Goal: Communication & Community: Answer question/provide support

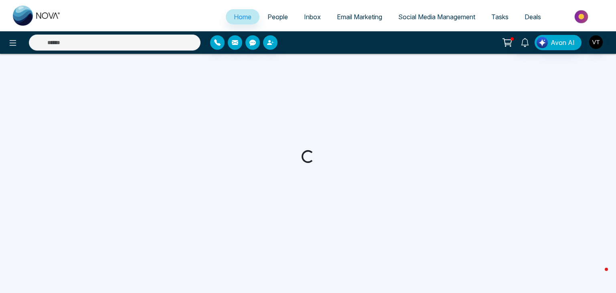
select select "*"
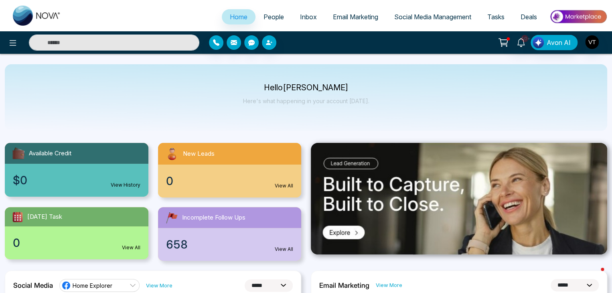
click at [266, 13] on span "People" at bounding box center [273, 17] width 20 height 8
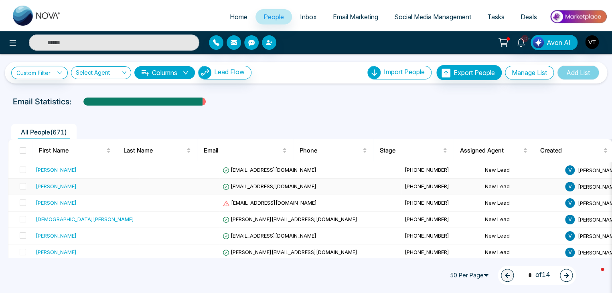
click at [77, 187] on div "[PERSON_NAME]" at bounding box center [56, 186] width 41 height 8
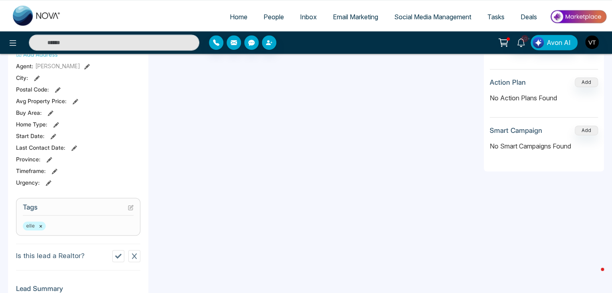
scroll to position [30, 0]
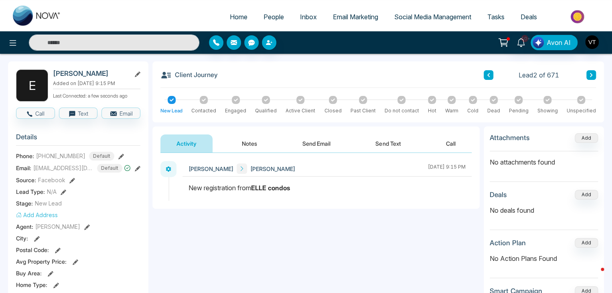
click at [317, 141] on button "Send Email" at bounding box center [316, 143] width 60 height 18
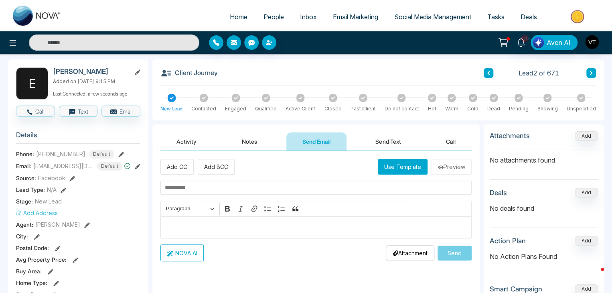
scroll to position [30, 0]
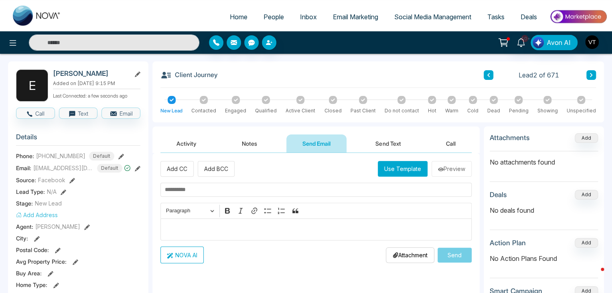
click at [390, 167] on button "Use Template" at bounding box center [403, 169] width 50 height 16
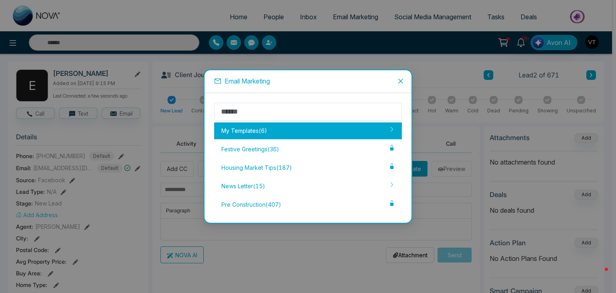
click at [252, 128] on div "My Templates ( 6 )" at bounding box center [308, 130] width 188 height 17
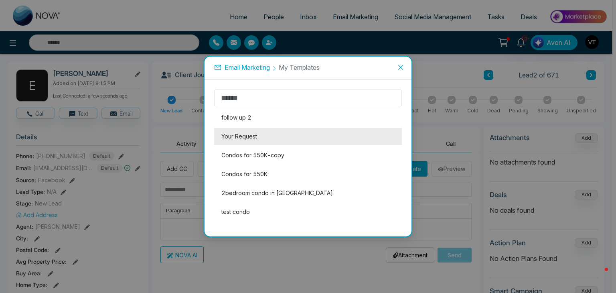
click at [258, 136] on li "Your Request" at bounding box center [308, 136] width 188 height 17
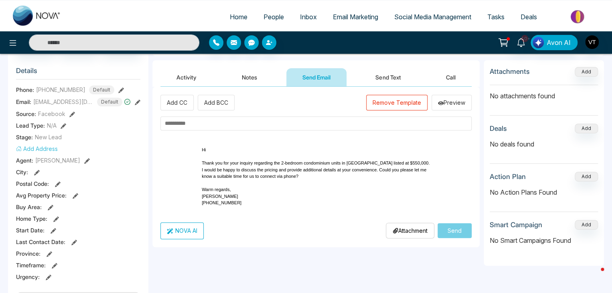
scroll to position [111, 0]
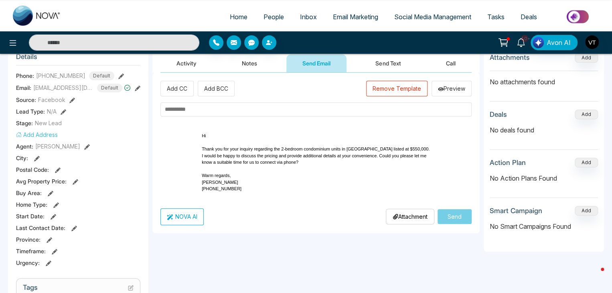
click at [205, 105] on input "text" at bounding box center [315, 109] width 311 height 14
type input "*"
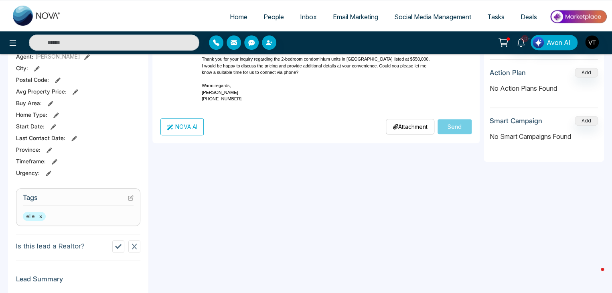
scroll to position [80, 0]
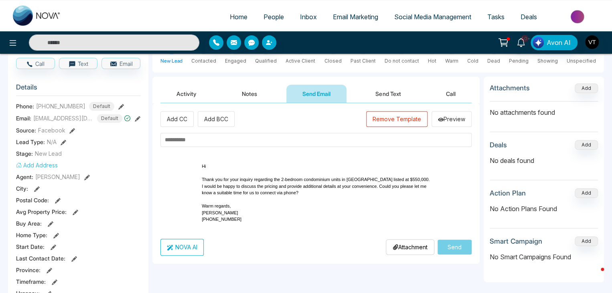
click at [218, 165] on p "Hi" at bounding box center [316, 166] width 229 height 7
click at [214, 166] on p "Hi" at bounding box center [316, 166] width 229 height 7
click at [194, 142] on input "text" at bounding box center [315, 140] width 311 height 14
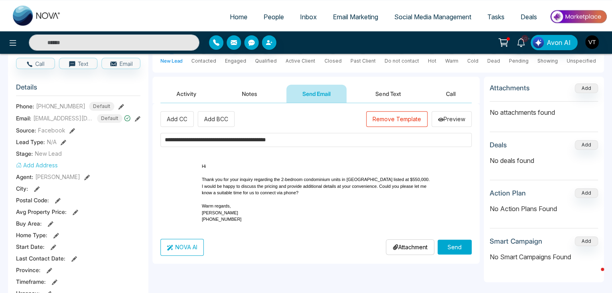
click at [220, 140] on input "**********" at bounding box center [315, 140] width 311 height 14
click at [221, 137] on input "**********" at bounding box center [315, 140] width 311 height 14
click at [386, 159] on td "Hi Thank you for your inquiry regarding the 2-bedroom condominium units in [GEO…" at bounding box center [316, 193] width 241 height 72
click at [221, 139] on input "**********" at bounding box center [315, 140] width 311 height 14
click at [463, 162] on div "Hi Thank you for your inquiry regarding the 2-bedroom condominium units in [GEO…" at bounding box center [315, 193] width 311 height 80
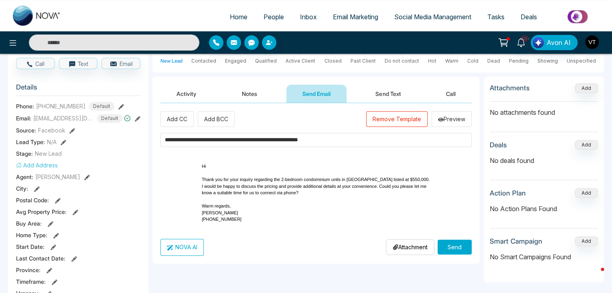
click at [343, 137] on input "**********" at bounding box center [315, 140] width 311 height 14
click at [344, 137] on input "**********" at bounding box center [315, 140] width 311 height 14
type input "**********"
click at [430, 166] on td "Hi Thank you for your inquiry regarding the 2-bedroom condominium units in [GEO…" at bounding box center [316, 193] width 241 height 72
click at [455, 251] on button "Send" at bounding box center [455, 246] width 34 height 15
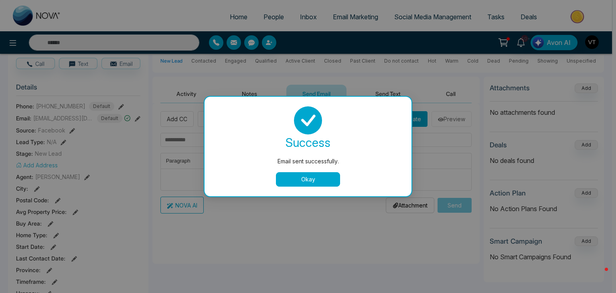
click at [310, 179] on button "Okay" at bounding box center [308, 179] width 64 height 14
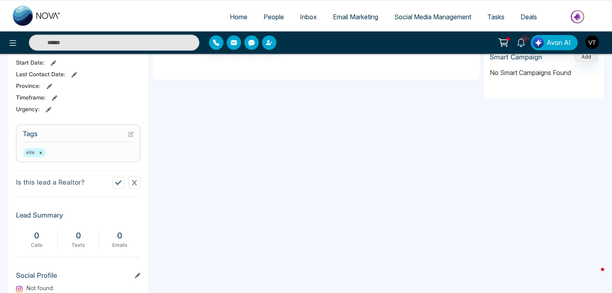
scroll to position [191, 0]
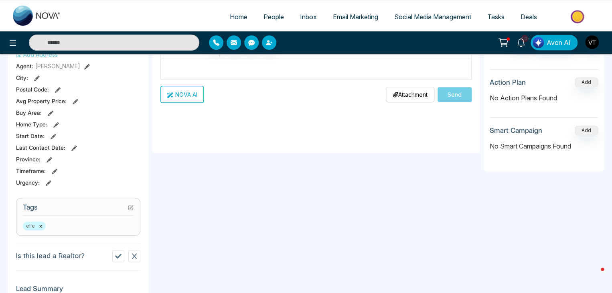
click at [271, 15] on span "People" at bounding box center [273, 17] width 20 height 8
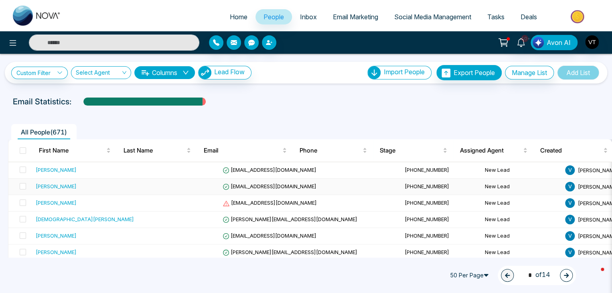
click at [64, 183] on div "[PERSON_NAME]" at bounding box center [56, 186] width 41 height 8
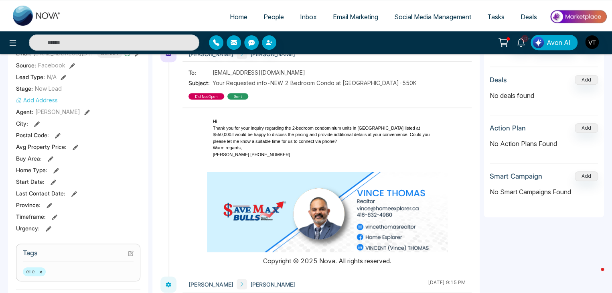
scroll to position [80, 0]
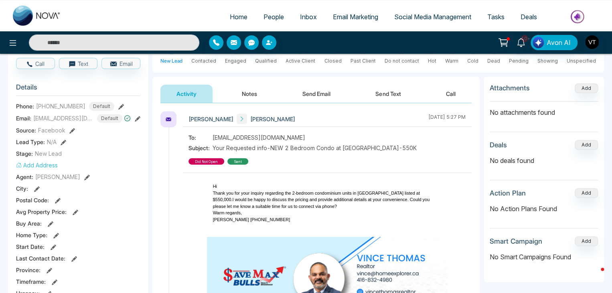
click at [274, 18] on span "People" at bounding box center [273, 17] width 20 height 8
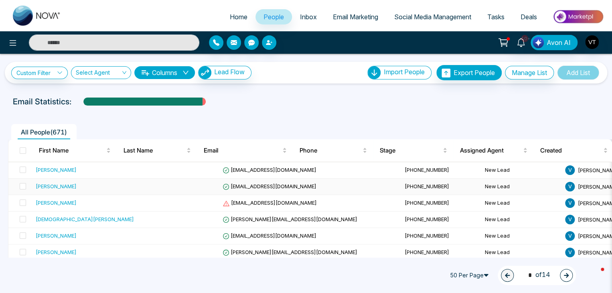
click at [77, 188] on div "[PERSON_NAME]" at bounding box center [56, 186] width 41 height 8
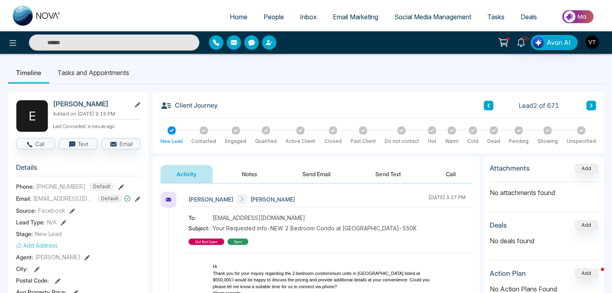
drag, startPoint x: 438, startPoint y: 225, endPoint x: 213, endPoint y: 230, distance: 225.4
click at [213, 230] on div "To: [EMAIL_ADDRESS][DOMAIN_NAME] Subject: Your Requested info-NEW 2 Bedroom Con…" at bounding box center [326, 228] width 277 height 31
copy span "Your Requested info-NEW 2 Bedroom Condo at [GEOGRAPHIC_DATA]-550K"
click at [589, 108] on button at bounding box center [591, 106] width 10 height 10
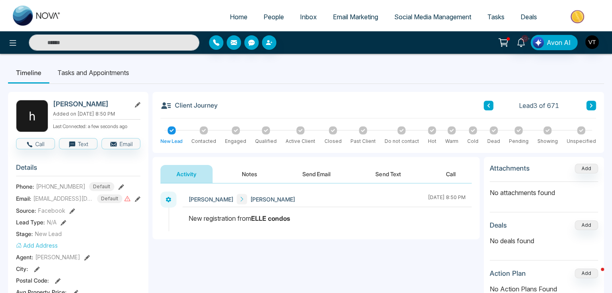
click at [319, 175] on button "Send Email" at bounding box center [316, 174] width 60 height 18
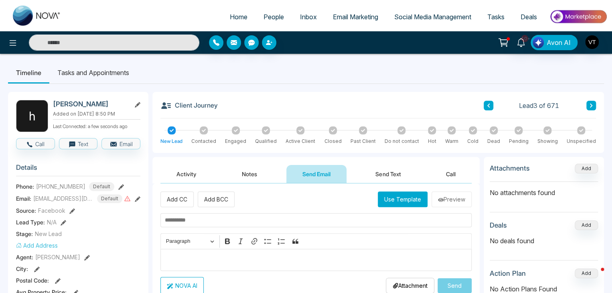
click at [214, 219] on input "text" at bounding box center [315, 220] width 311 height 14
paste input "**********"
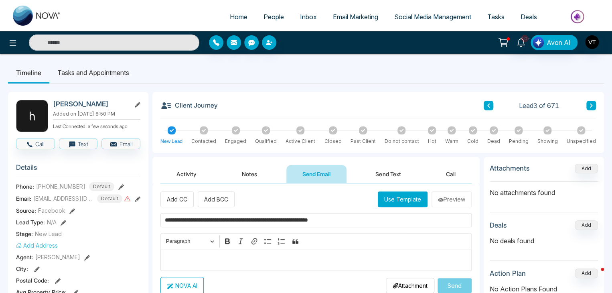
type input "**********"
click at [406, 198] on button "Use Template" at bounding box center [403, 199] width 50 height 16
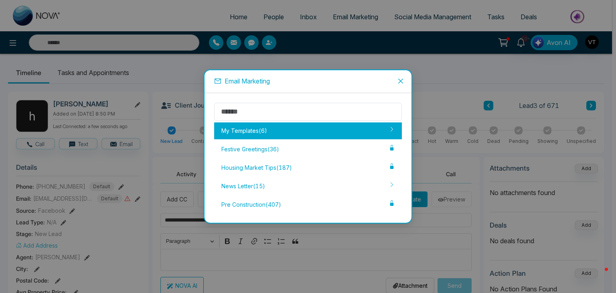
click at [247, 126] on div "My Templates ( 6 )" at bounding box center [308, 130] width 188 height 17
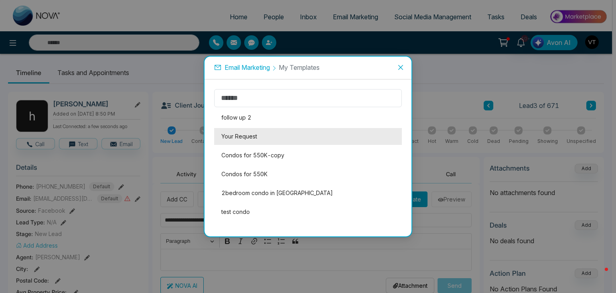
click at [243, 134] on li "Your Request" at bounding box center [308, 136] width 188 height 17
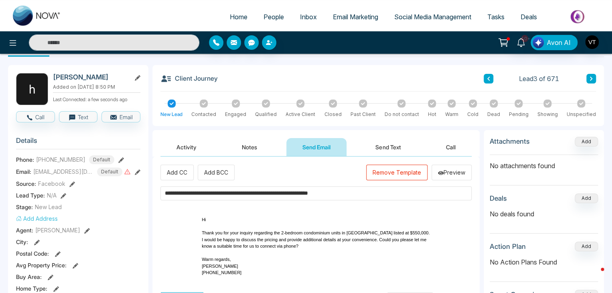
scroll to position [80, 0]
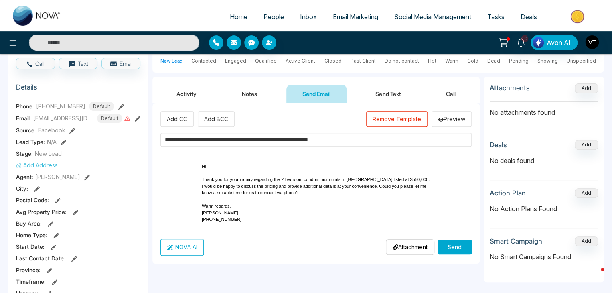
click at [213, 166] on p "Hi" at bounding box center [316, 166] width 229 height 7
click at [458, 254] on button "Send" at bounding box center [455, 246] width 34 height 15
click at [381, 90] on button "Send Text" at bounding box center [387, 94] width 57 height 18
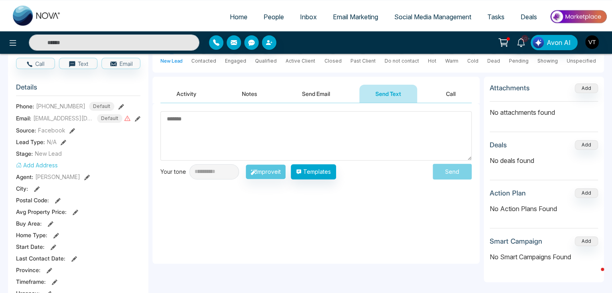
type textarea "**********"
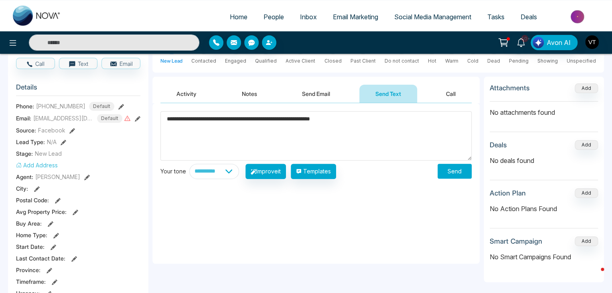
drag, startPoint x: 383, startPoint y: 115, endPoint x: 118, endPoint y: 123, distance: 265.6
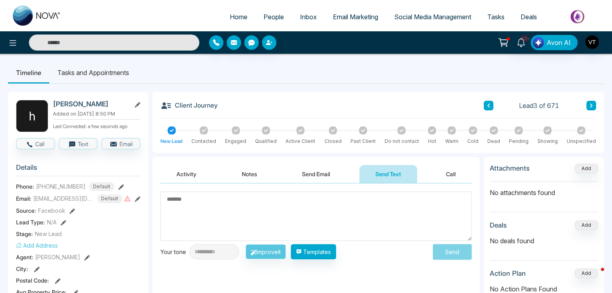
click at [594, 105] on button at bounding box center [591, 106] width 10 height 10
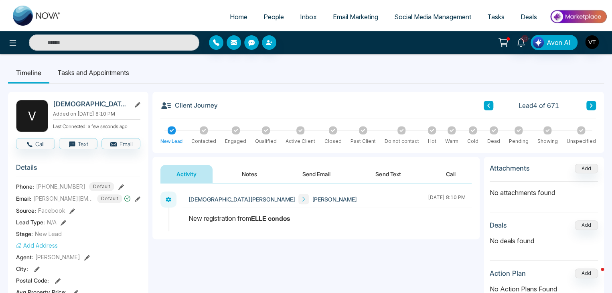
click at [320, 172] on button "Send Email" at bounding box center [316, 174] width 60 height 18
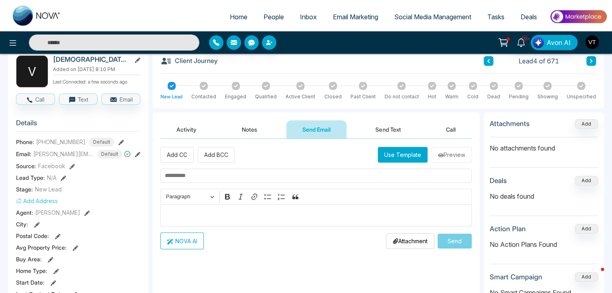
scroll to position [40, 0]
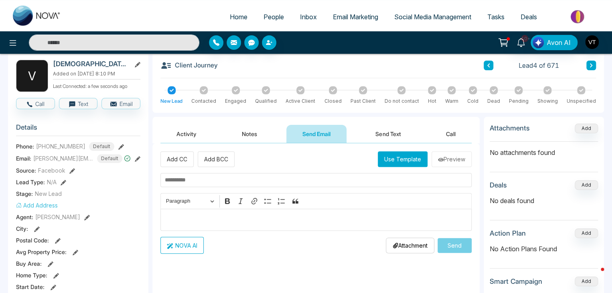
click at [210, 178] on input "text" at bounding box center [315, 180] width 311 height 14
paste input "**********"
type input "**********"
click at [393, 149] on div "**********" at bounding box center [315, 223] width 327 height 160
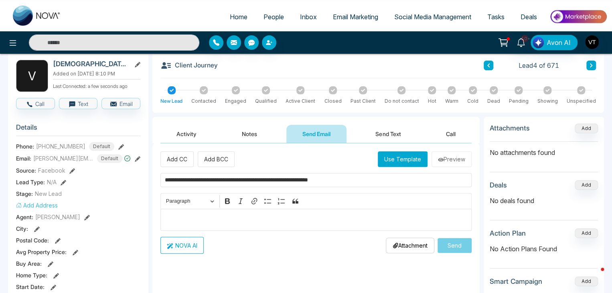
click at [393, 159] on button "Use Template" at bounding box center [403, 159] width 50 height 16
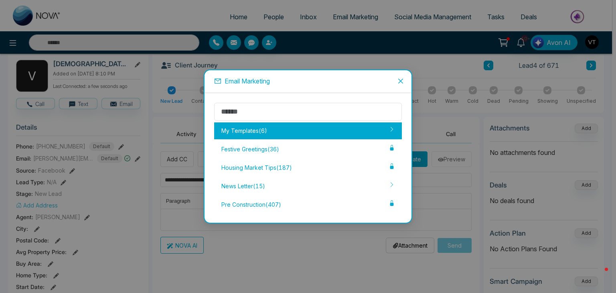
click at [245, 130] on div "My Templates ( 6 )" at bounding box center [308, 130] width 188 height 17
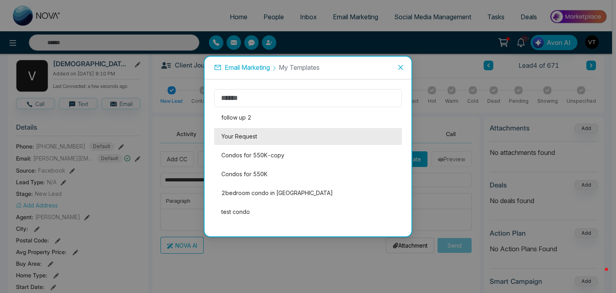
click at [243, 134] on li "Your Request" at bounding box center [308, 136] width 188 height 17
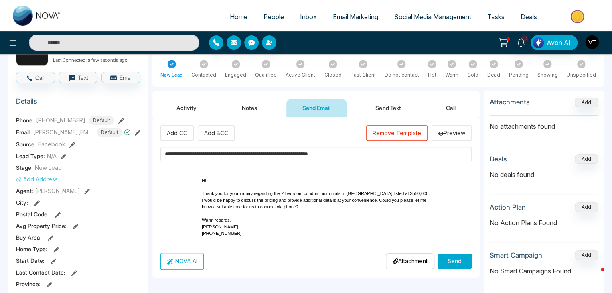
scroll to position [80, 0]
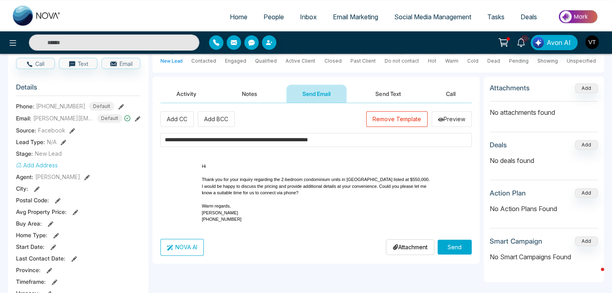
click at [458, 254] on button "Send" at bounding box center [455, 246] width 34 height 15
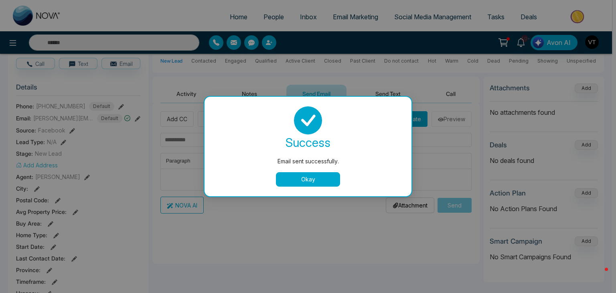
click at [300, 175] on button "Okay" at bounding box center [308, 179] width 64 height 14
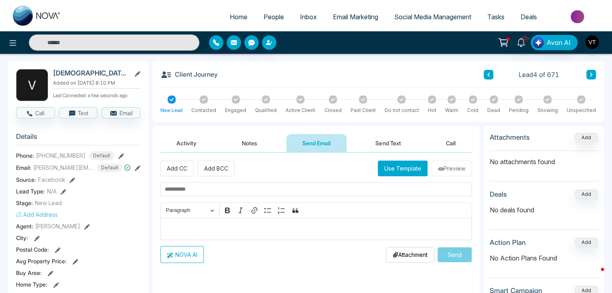
scroll to position [0, 0]
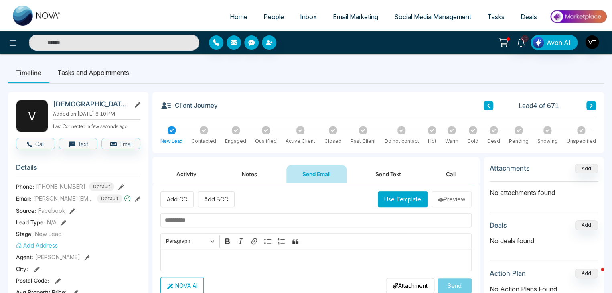
click at [589, 104] on icon at bounding box center [591, 105] width 4 height 5
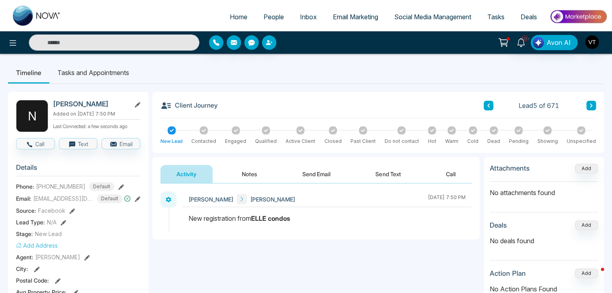
click at [321, 171] on button "Send Email" at bounding box center [316, 174] width 60 height 18
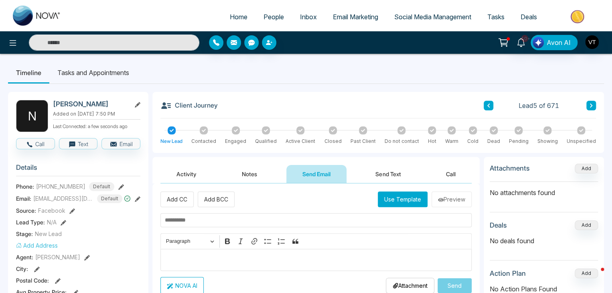
click at [212, 220] on input "text" at bounding box center [315, 220] width 311 height 14
paste input "**********"
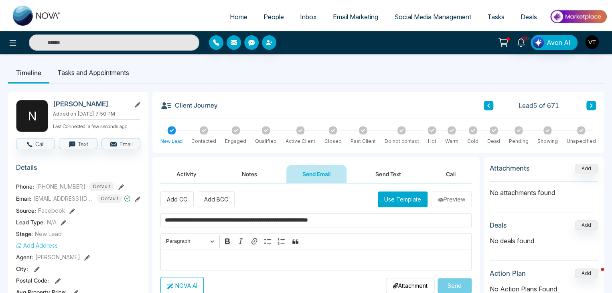
type input "**********"
drag, startPoint x: 311, startPoint y: 173, endPoint x: 292, endPoint y: 201, distance: 33.5
click at [398, 200] on button "Use Template" at bounding box center [403, 199] width 50 height 16
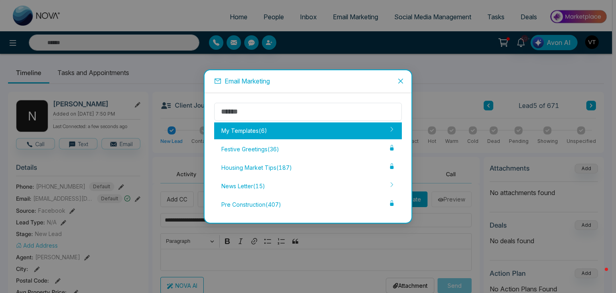
click at [259, 130] on div "My Templates ( 6 )" at bounding box center [308, 130] width 188 height 17
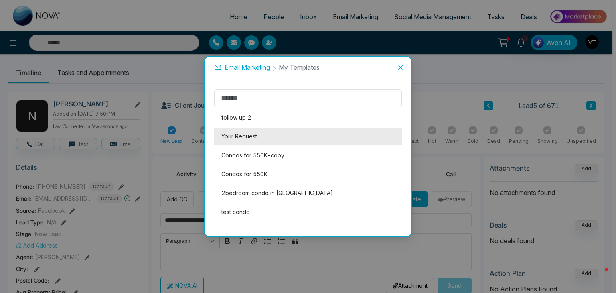
click at [259, 136] on li "Your Request" at bounding box center [308, 136] width 188 height 17
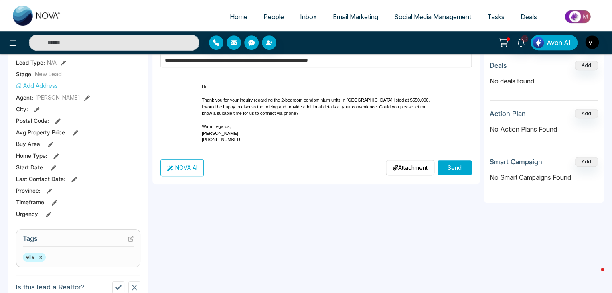
scroll to position [160, 0]
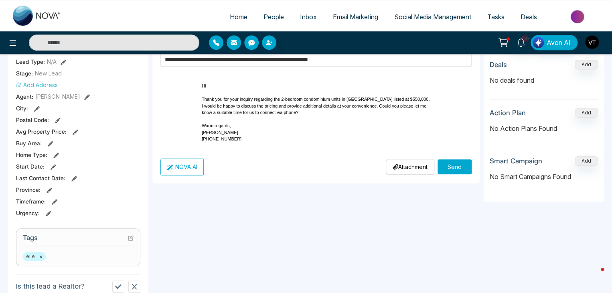
click at [462, 174] on button "Send" at bounding box center [455, 166] width 34 height 15
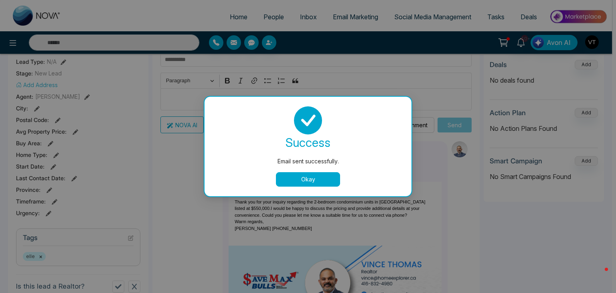
click at [324, 181] on button "Okay" at bounding box center [308, 179] width 64 height 14
